Goal: Task Accomplishment & Management: Manage account settings

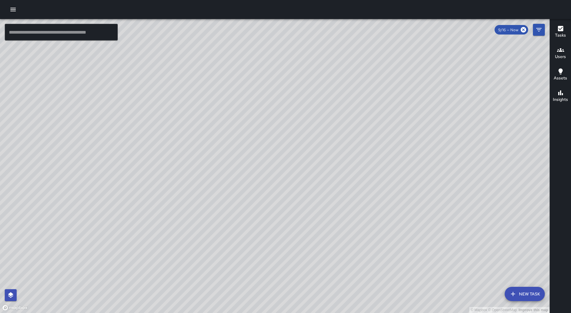
click at [13, 8] on icon "button" at bounding box center [12, 10] width 5 height 4
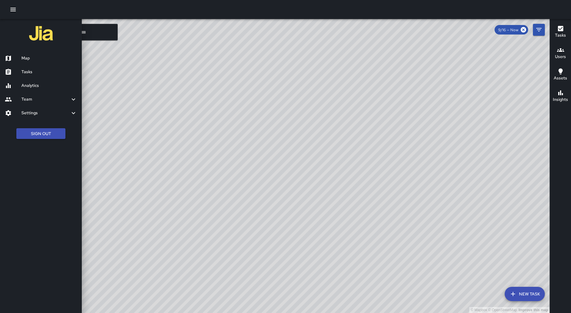
click at [62, 112] on h6 "Settings" at bounding box center [45, 113] width 48 height 7
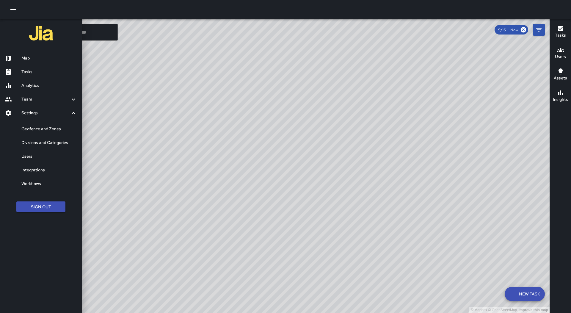
click at [49, 155] on h6 "Users" at bounding box center [49, 156] width 56 height 7
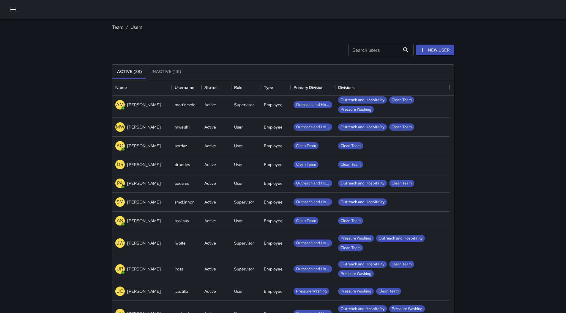
scroll to position [596, 0]
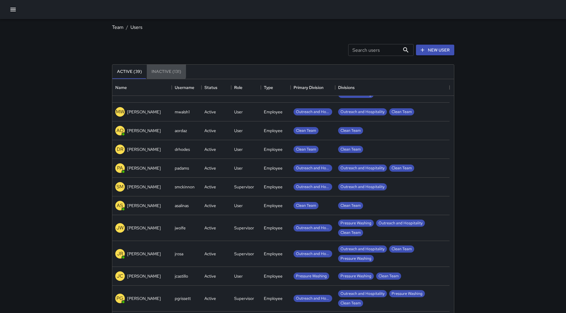
drag, startPoint x: 158, startPoint y: 67, endPoint x: 167, endPoint y: 75, distance: 11.8
click at [158, 68] on button "Inactive (131)" at bounding box center [166, 72] width 39 height 14
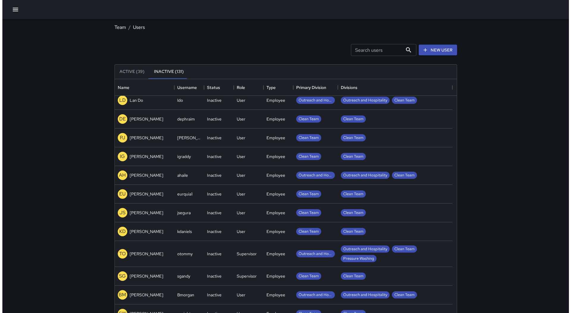
scroll to position [2053, 0]
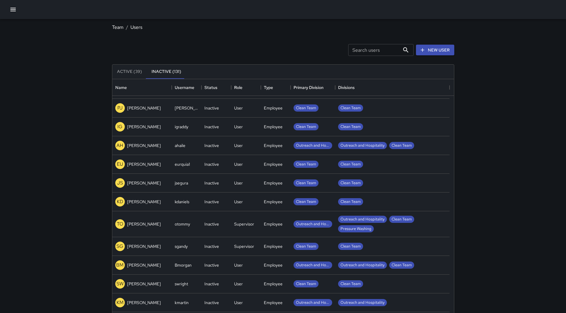
click at [165, 226] on div "TO [PERSON_NAME]" at bounding box center [141, 224] width 59 height 26
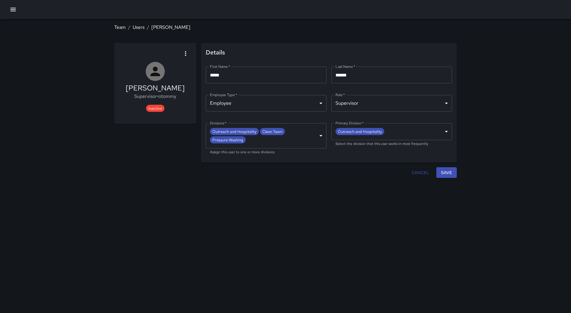
click at [180, 52] on div at bounding box center [155, 54] width 73 height 12
click at [181, 54] on button "button" at bounding box center [186, 54] width 12 height 12
click at [184, 68] on span "Activate user" at bounding box center [173, 69] width 28 height 7
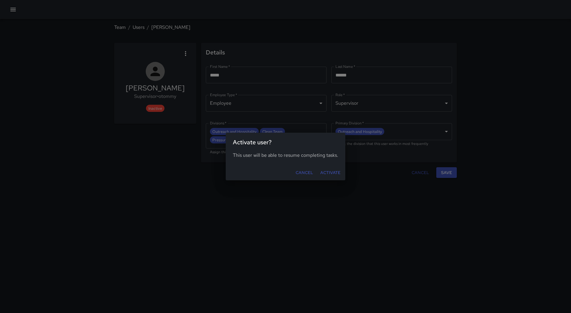
click at [329, 172] on button "Activate" at bounding box center [330, 172] width 25 height 11
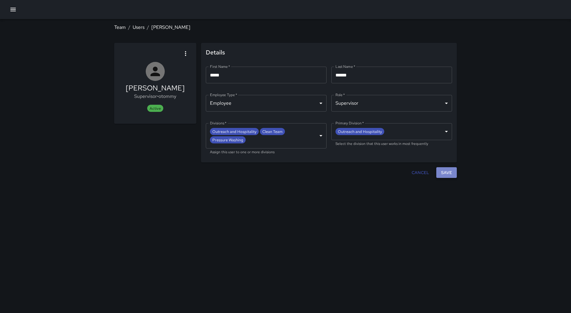
click at [449, 171] on button "Save" at bounding box center [446, 172] width 21 height 11
click at [11, 12] on icon "button" at bounding box center [13, 9] width 7 height 7
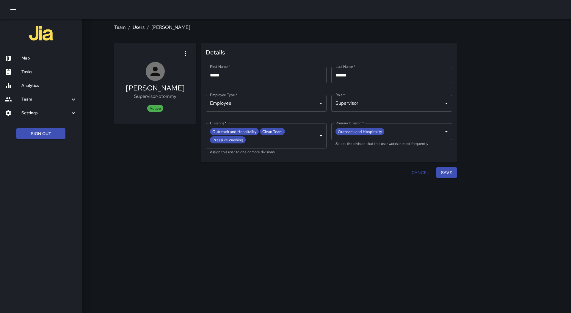
click at [32, 64] on div "Map" at bounding box center [41, 58] width 82 height 14
